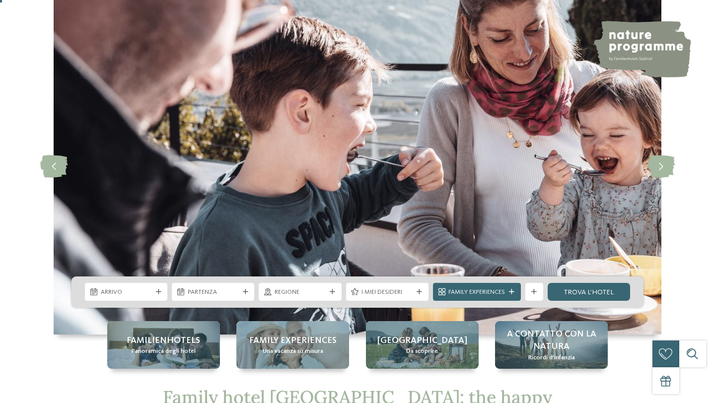
scroll to position [49, 0]
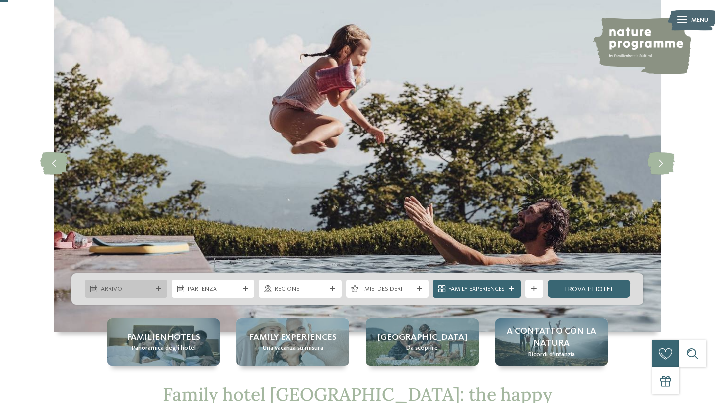
click at [140, 285] on span "Arrivo" at bounding box center [126, 289] width 51 height 9
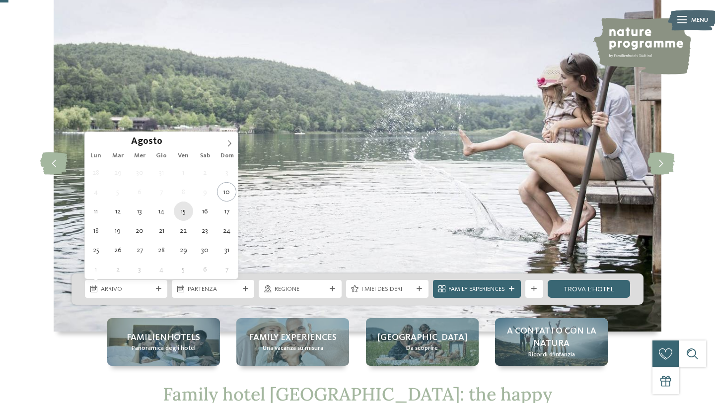
type div "[DATE]"
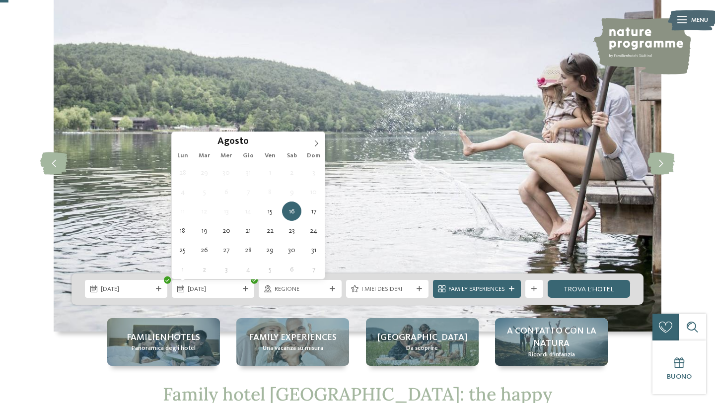
type div "[DATE]"
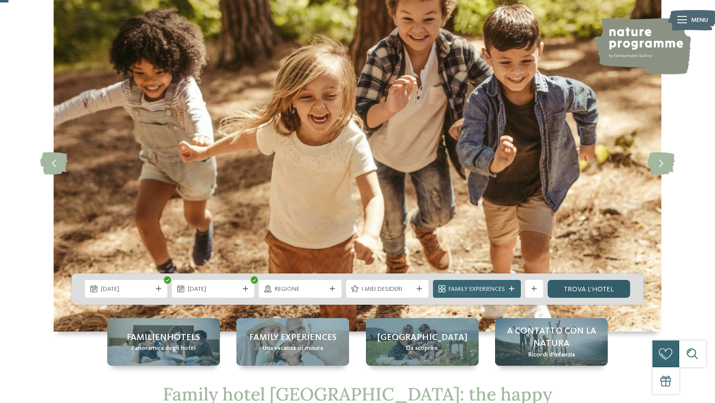
click at [581, 291] on link "trova l’hotel" at bounding box center [589, 289] width 82 height 18
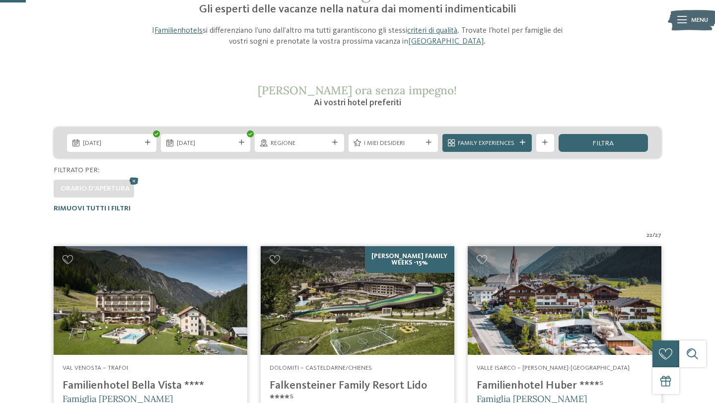
scroll to position [102, 0]
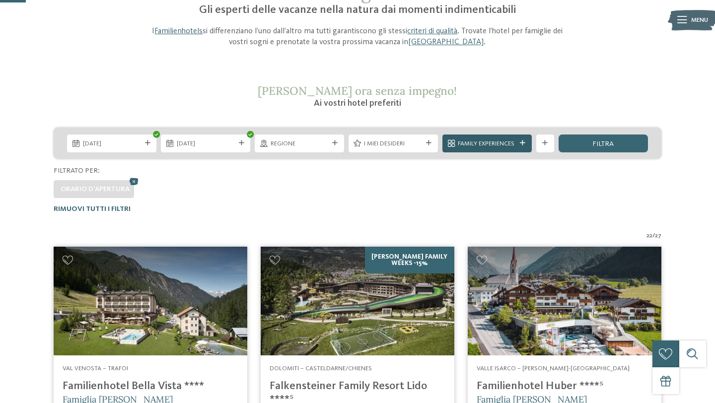
click at [517, 145] on div "Family Experiences" at bounding box center [487, 143] width 63 height 9
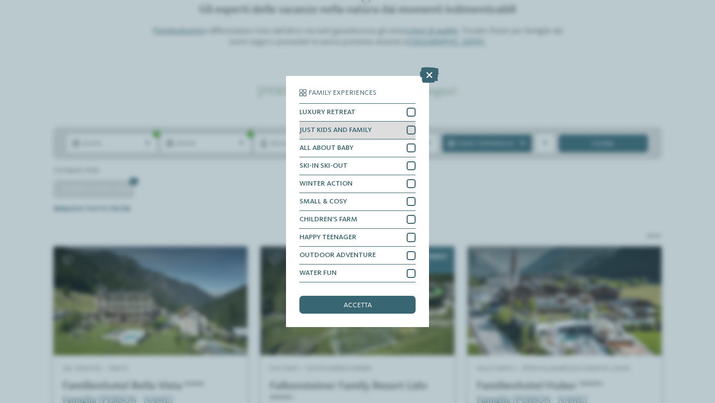
click at [414, 130] on div at bounding box center [411, 130] width 9 height 9
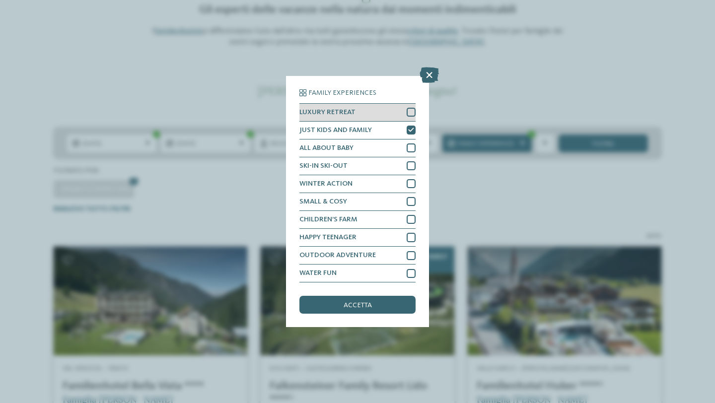
click at [411, 110] on div at bounding box center [411, 112] width 9 height 9
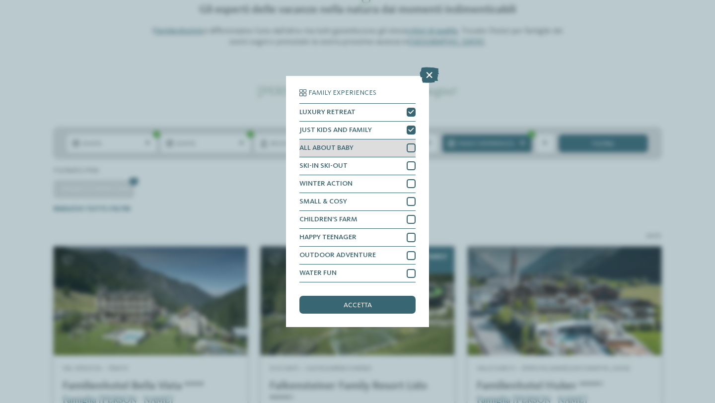
click at [409, 147] on div at bounding box center [411, 147] width 9 height 9
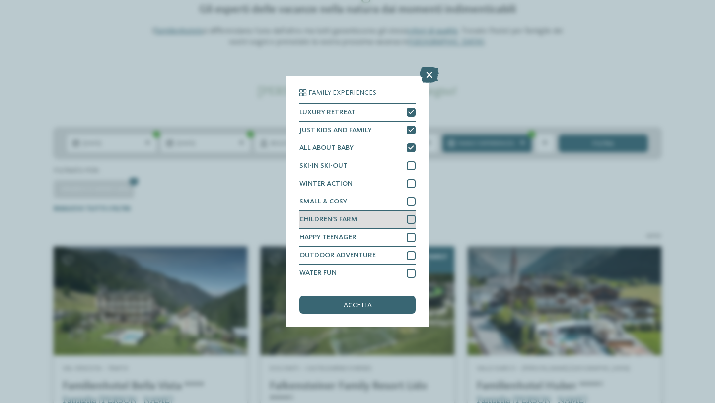
click at [413, 220] on div at bounding box center [411, 219] width 9 height 9
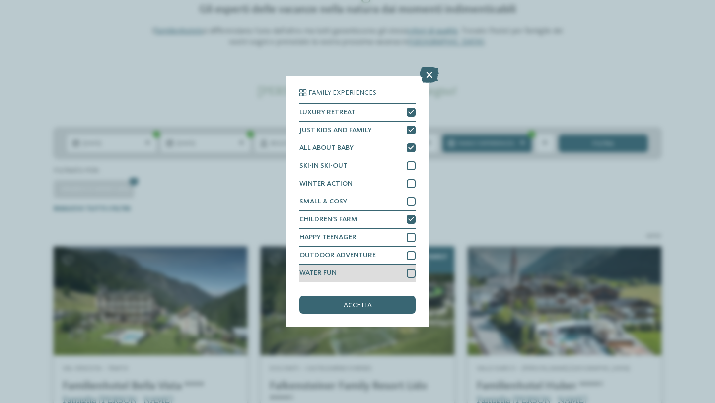
click at [409, 274] on div at bounding box center [411, 273] width 9 height 9
click at [383, 303] on div "accetta" at bounding box center [357, 305] width 116 height 18
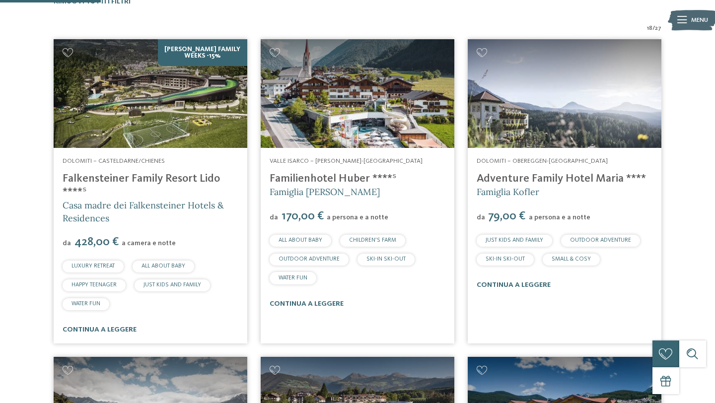
scroll to position [318, 0]
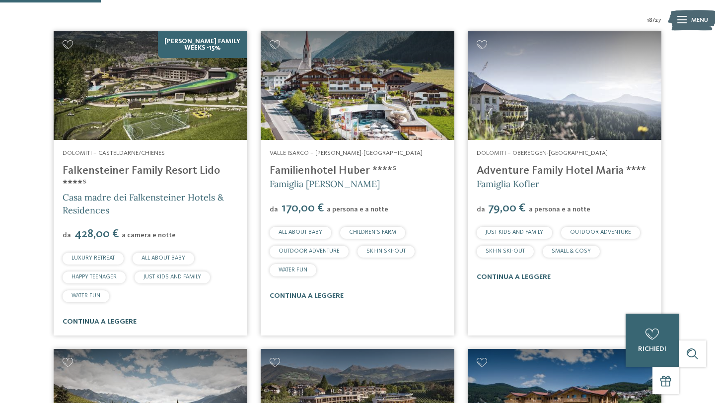
click at [95, 323] on link "continua a leggere" at bounding box center [100, 321] width 74 height 7
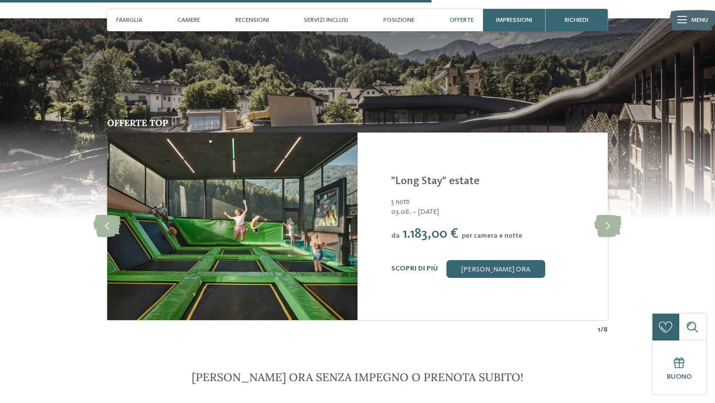
scroll to position [1828, 0]
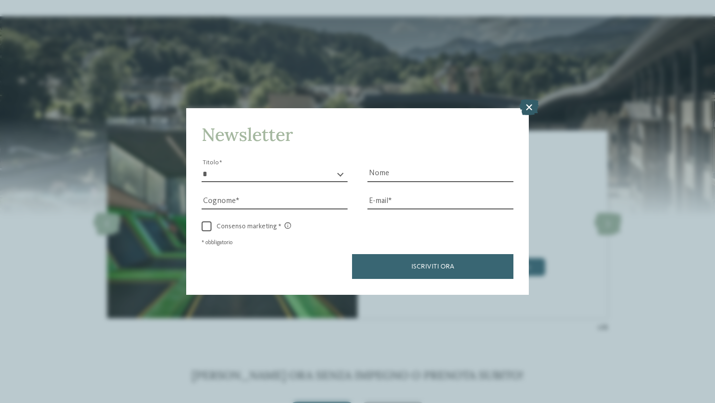
click at [531, 104] on icon at bounding box center [528, 108] width 19 height 16
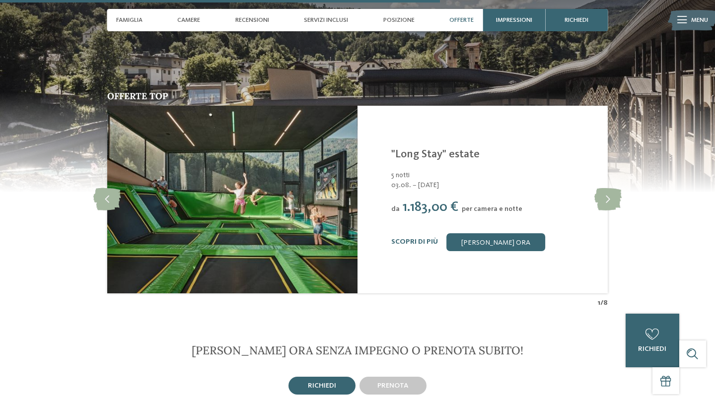
scroll to position [1865, 0]
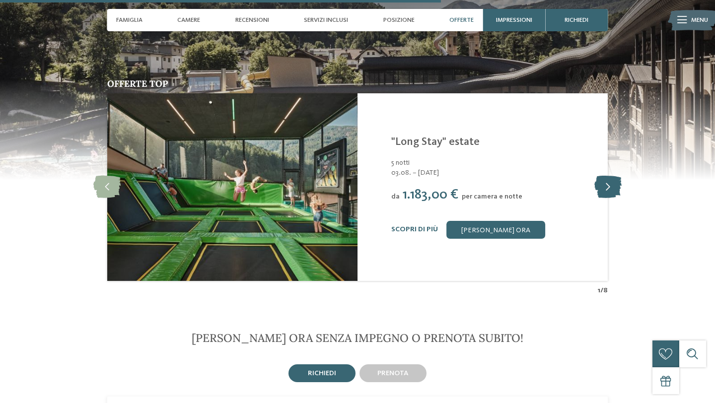
click at [606, 178] on icon at bounding box center [607, 187] width 27 height 22
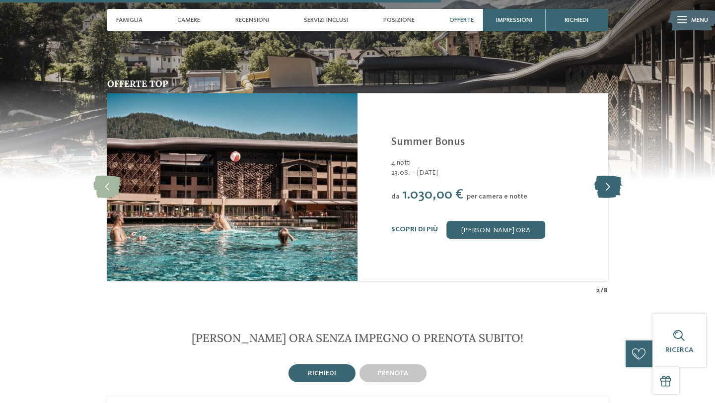
click at [606, 179] on icon at bounding box center [607, 187] width 27 height 22
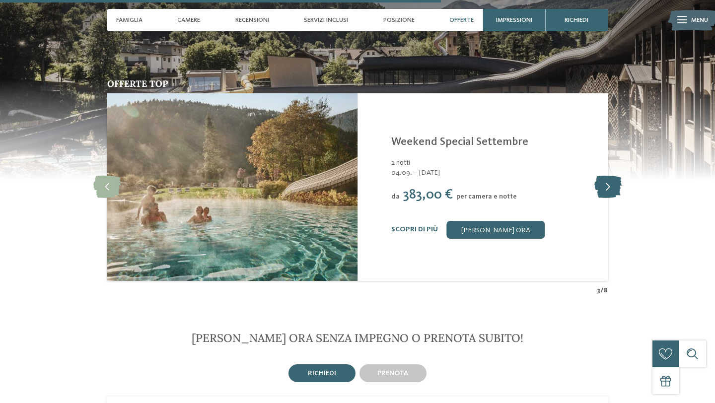
click at [606, 179] on icon at bounding box center [607, 187] width 27 height 22
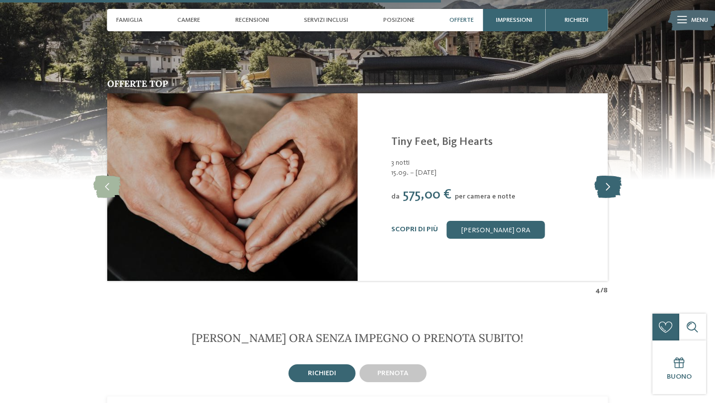
click at [603, 181] on icon at bounding box center [607, 187] width 27 height 22
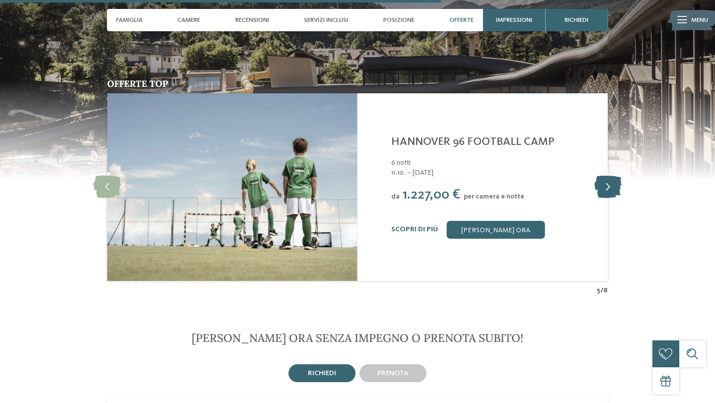
click at [603, 181] on icon at bounding box center [607, 187] width 27 height 22
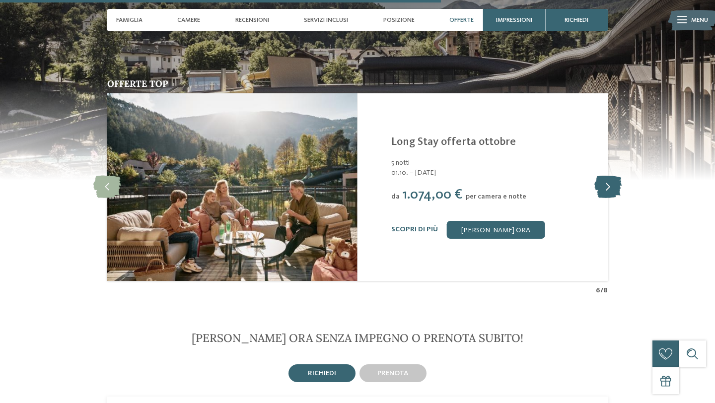
click at [603, 181] on icon at bounding box center [607, 187] width 27 height 22
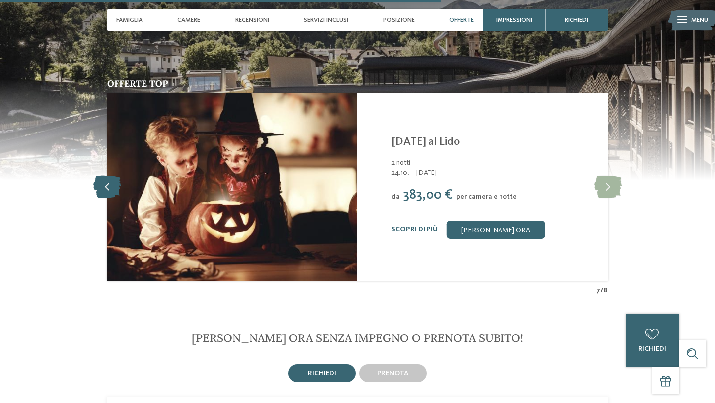
click at [101, 176] on icon at bounding box center [106, 187] width 27 height 22
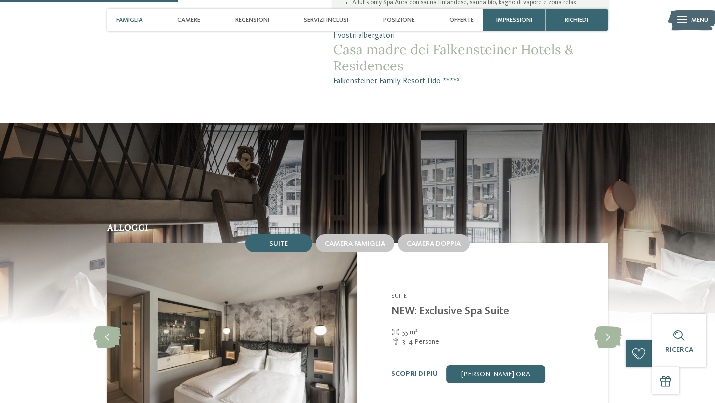
scroll to position [757, 0]
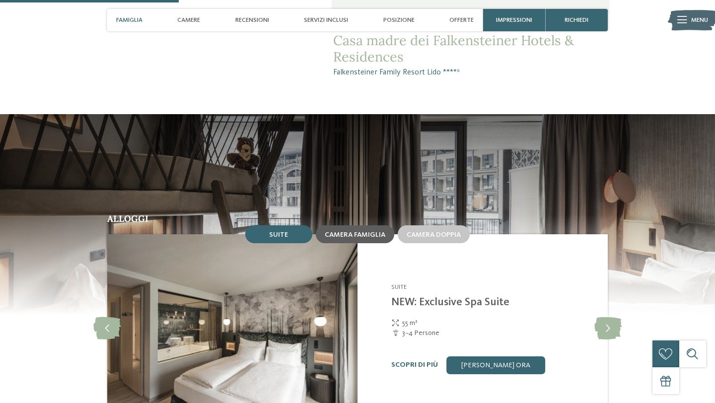
click at [360, 231] on span "Camera famiglia" at bounding box center [355, 234] width 61 height 7
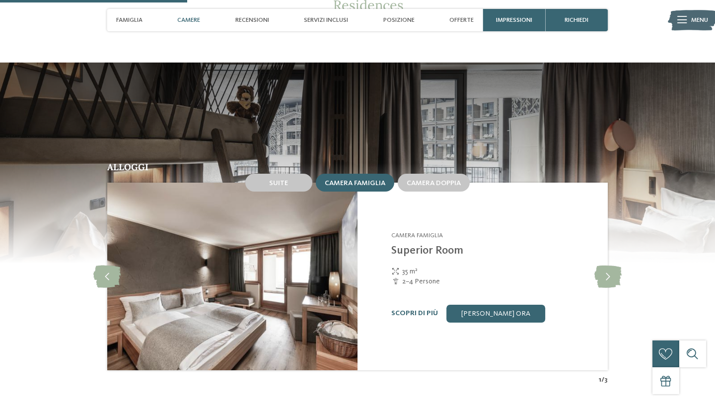
scroll to position [810, 0]
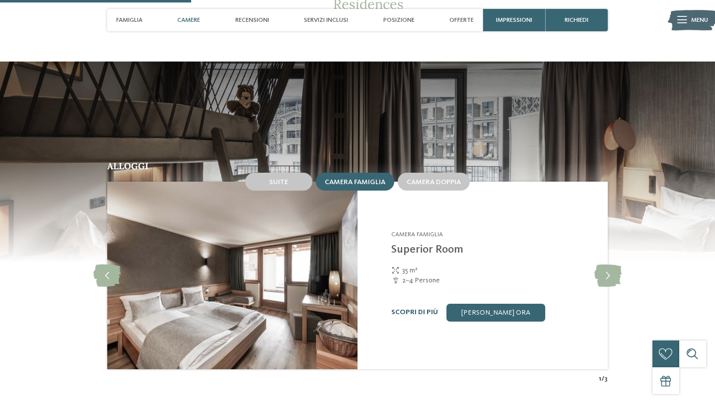
click at [421, 309] on link "Scopri di più" at bounding box center [414, 312] width 47 height 7
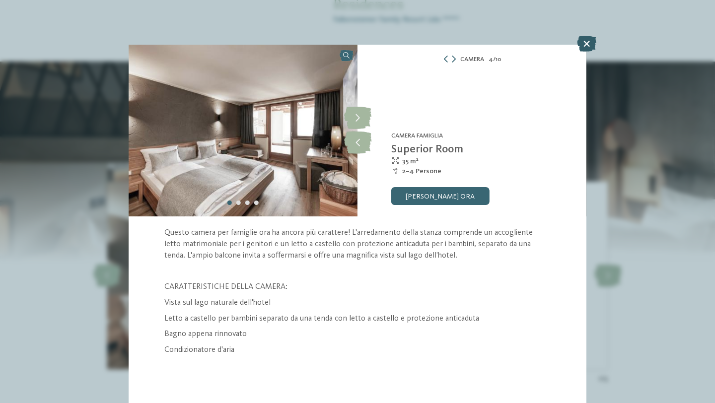
click at [586, 46] on icon at bounding box center [586, 44] width 19 height 16
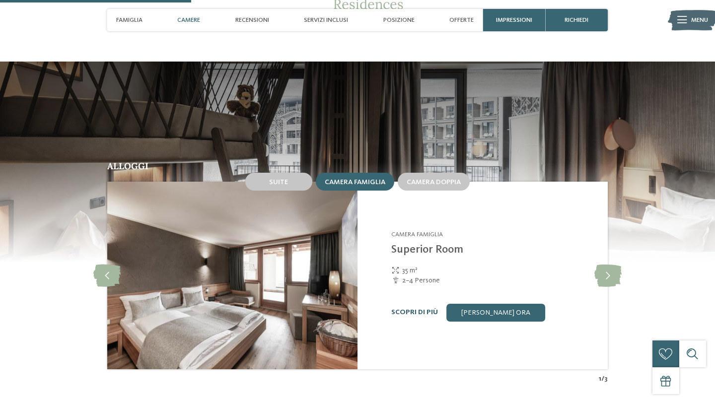
click at [402, 309] on link "Scopri di più" at bounding box center [414, 312] width 47 height 7
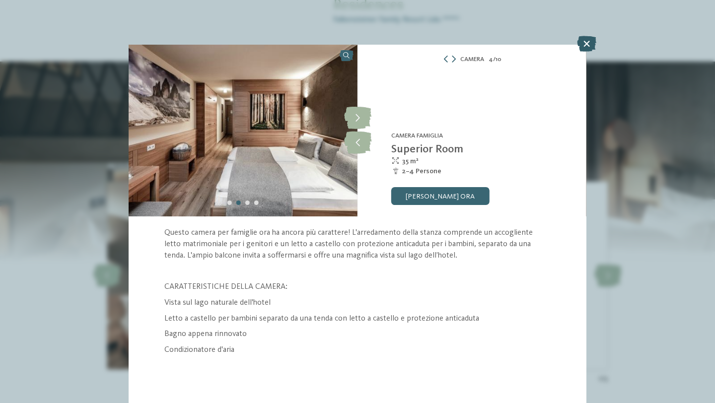
click at [587, 40] on icon at bounding box center [586, 44] width 19 height 16
